Goal: Task Accomplishment & Management: Use online tool/utility

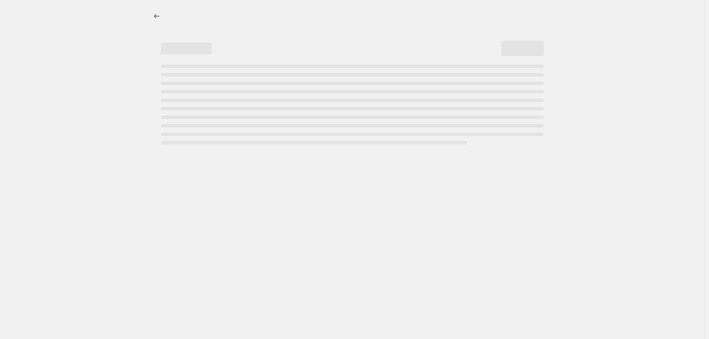
select select "by"
select select "no_change"
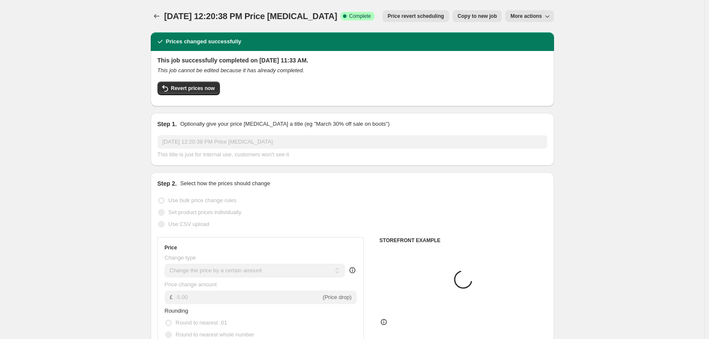
select select "collection"
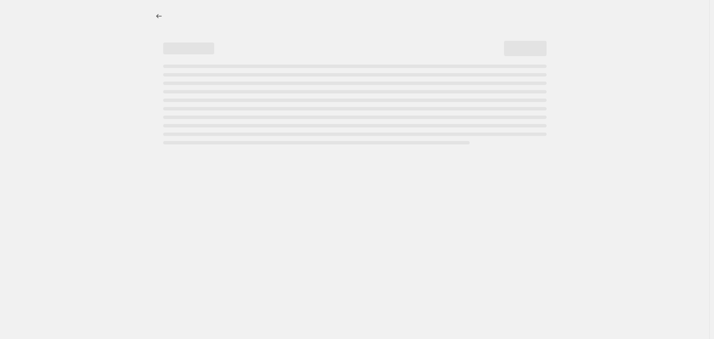
select select "by"
select select "no_change"
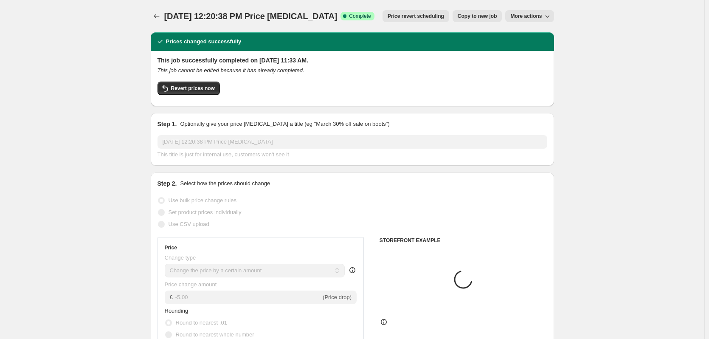
select select "collection"
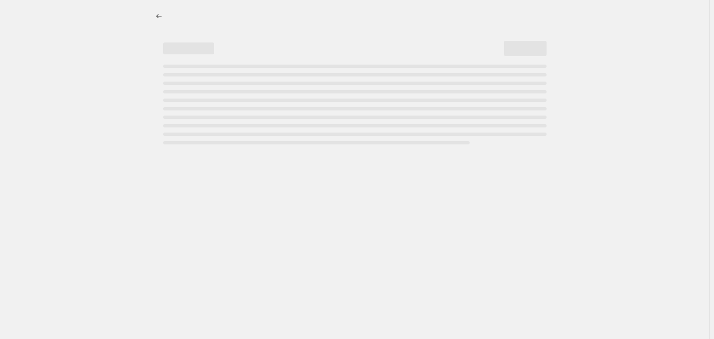
select select "by"
select select "no_change"
select select "collection"
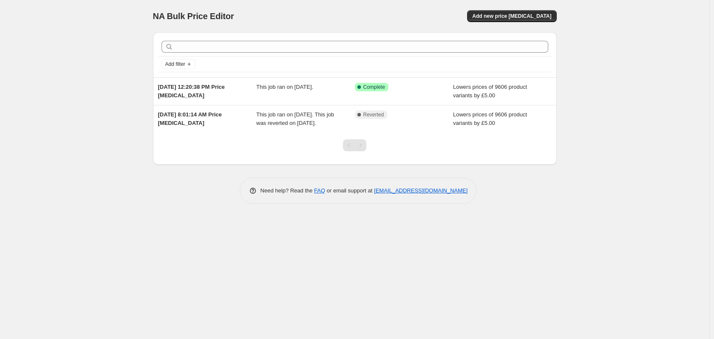
click at [248, 335] on div "NA Bulk Price Editor. This page is ready NA Bulk Price Editor Add new price cha…" at bounding box center [354, 169] width 709 height 339
